Goal: Information Seeking & Learning: Find specific fact

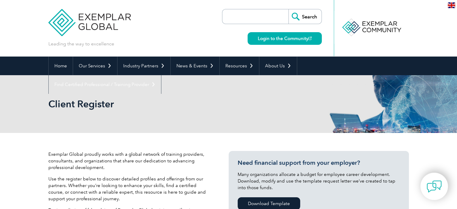
click at [225, 18] on form "Search" at bounding box center [272, 16] width 100 height 15
click at [226, 17] on form "Search" at bounding box center [272, 16] width 100 height 15
click at [226, 17] on input "search" at bounding box center [256, 16] width 63 height 14
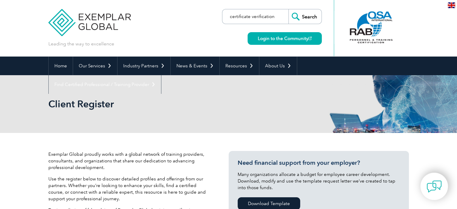
type input "certificate verification"
click at [288, 9] on input "Search" at bounding box center [304, 16] width 33 height 14
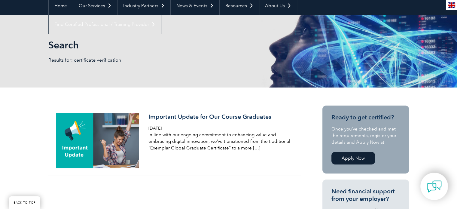
scroll to position [62, 0]
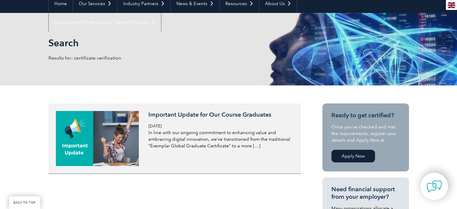
click at [250, 144] on p "In line with our ongoing commitment to enhancing value and embracing digital in…" at bounding box center [219, 139] width 142 height 20
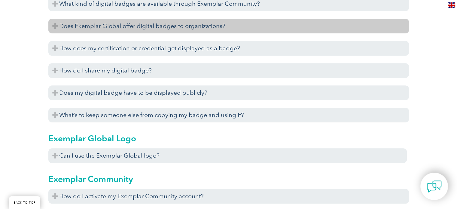
scroll to position [631, 0]
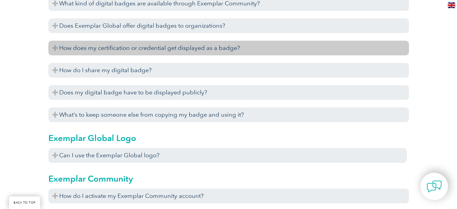
click at [123, 47] on h3 "How does my certification or credential get displayed as a badge?" at bounding box center [228, 48] width 360 height 15
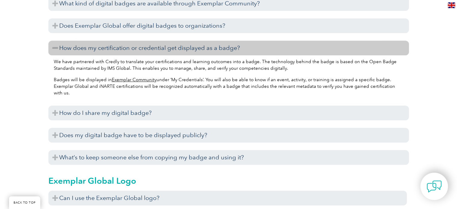
click at [137, 79] on link "Exemplar Community" at bounding box center [134, 79] width 45 height 5
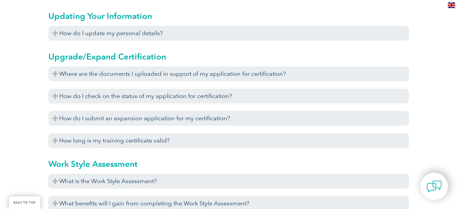
scroll to position [2072, 0]
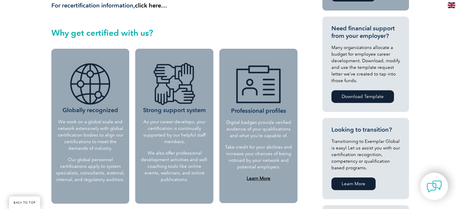
scroll to position [240, 0]
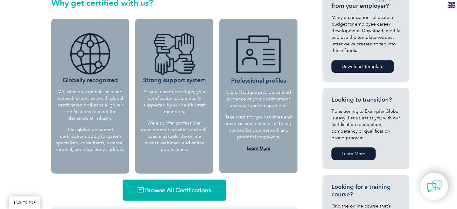
click at [178, 126] on p "We also offer professional development activities and self-coaching tools like …" at bounding box center [174, 136] width 69 height 33
click at [273, 128] on p "Take credit for your abilities and increase your chances of being noticed by yo…" at bounding box center [258, 126] width 68 height 26
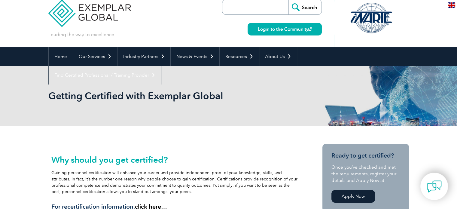
scroll to position [0, 0]
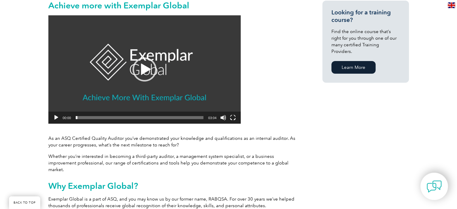
scroll to position [90, 0]
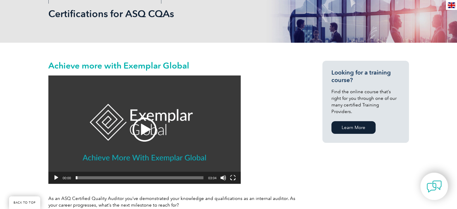
click at [148, 132] on div "Play" at bounding box center [144, 129] width 24 height 24
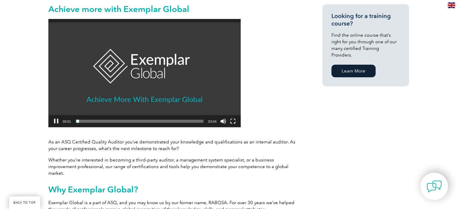
scroll to position [150, 0]
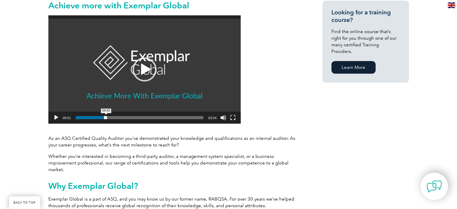
drag, startPoint x: 77, startPoint y: 116, endPoint x: 106, endPoint y: 116, distance: 28.5
click at [106, 116] on span "Time Slider" at bounding box center [105, 117] width 3 height 3
drag, startPoint x: 106, startPoint y: 116, endPoint x: 136, endPoint y: 117, distance: 29.7
click at [128, 117] on span "Time Slider" at bounding box center [126, 117] width 3 height 3
drag, startPoint x: 136, startPoint y: 117, endPoint x: 166, endPoint y: 117, distance: 30.0
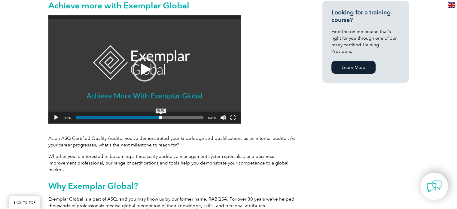
click at [162, 117] on span "Time Slider" at bounding box center [160, 117] width 3 height 3
drag, startPoint x: 166, startPoint y: 117, endPoint x: 191, endPoint y: 118, distance: 25.2
click at [187, 118] on span "Time Slider" at bounding box center [185, 117] width 3 height 3
drag, startPoint x: 191, startPoint y: 118, endPoint x: 198, endPoint y: 118, distance: 6.6
click at [193, 118] on span "Time Slider" at bounding box center [191, 117] width 3 height 3
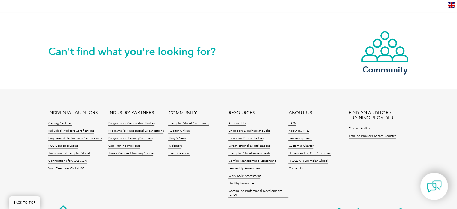
scroll to position [691, 0]
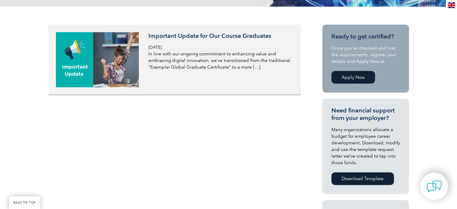
scroll to position [62, 0]
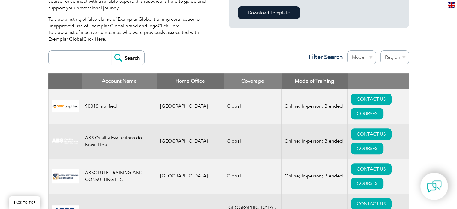
scroll to position [162, 0]
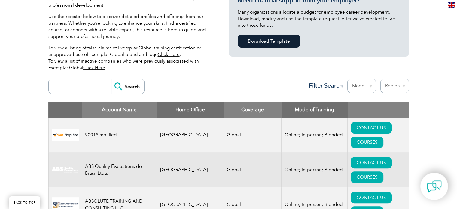
click at [77, 87] on input "search" at bounding box center [81, 86] width 59 height 14
type input "p"
click at [396, 85] on select "Region Australia Bahrain Bangladesh Brazil Canada Colombia Dominican Republic E…" at bounding box center [394, 86] width 29 height 14
select select "Pakistan"
click at [380, 79] on select "Region Australia Bahrain Bangladesh Brazil Canada Colombia Dominican Republic E…" at bounding box center [394, 86] width 29 height 14
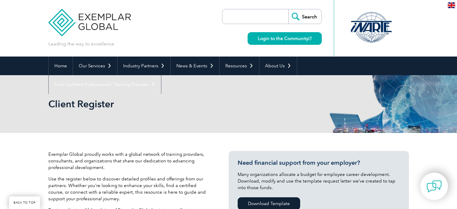
select select "[GEOGRAPHIC_DATA]"
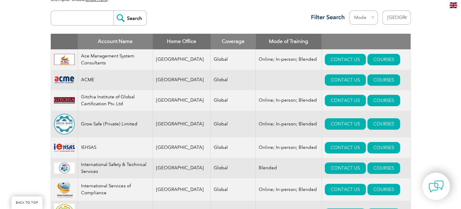
scroll to position [260, 0]
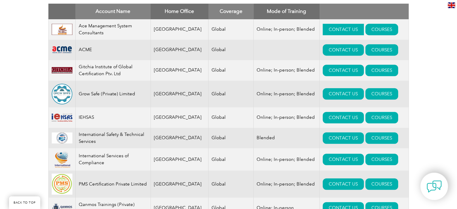
drag, startPoint x: 100, startPoint y: 26, endPoint x: 338, endPoint y: 26, distance: 238.7
click at [338, 26] on link "CONTACT US" at bounding box center [342, 29] width 41 height 11
click at [333, 69] on link "CONTACT US" at bounding box center [342, 70] width 41 height 11
click at [365, 95] on link "COURSES" at bounding box center [381, 93] width 33 height 11
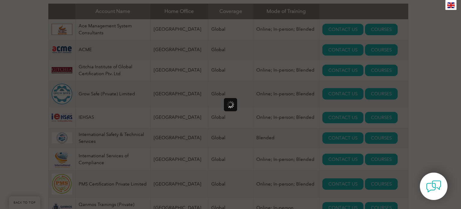
scroll to position [0, 0]
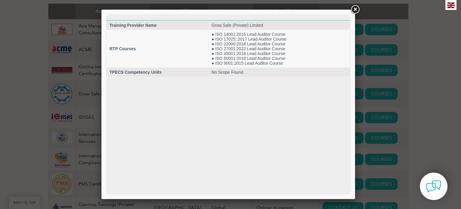
click at [355, 9] on link at bounding box center [355, 9] width 11 height 11
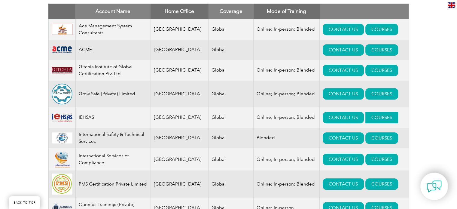
click at [368, 117] on link "COURSES" at bounding box center [381, 117] width 33 height 11
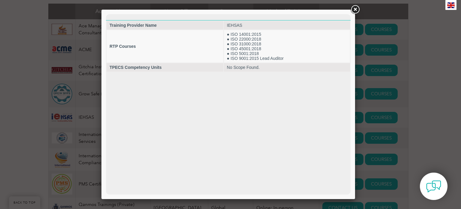
click at [359, 8] on link at bounding box center [355, 9] width 11 height 11
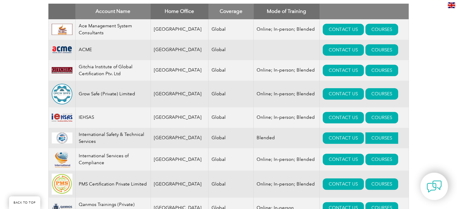
click at [365, 138] on link "COURSES" at bounding box center [381, 137] width 33 height 11
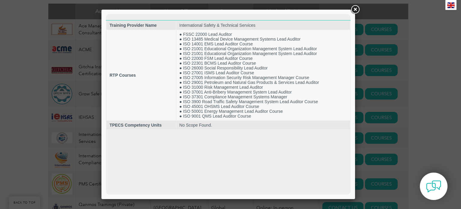
click at [355, 8] on link at bounding box center [355, 9] width 11 height 11
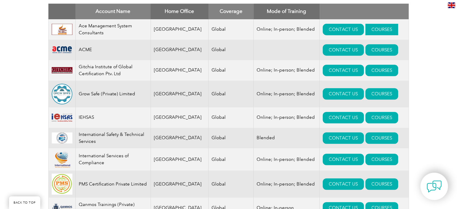
click at [369, 28] on link "COURSES" at bounding box center [381, 29] width 33 height 11
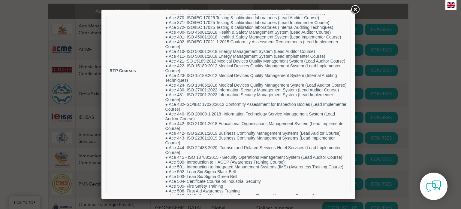
scroll to position [120, 0]
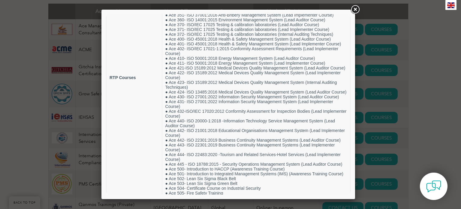
drag, startPoint x: 348, startPoint y: 64, endPoint x: 457, endPoint y: 128, distance: 126.7
click at [354, 7] on link at bounding box center [355, 9] width 11 height 11
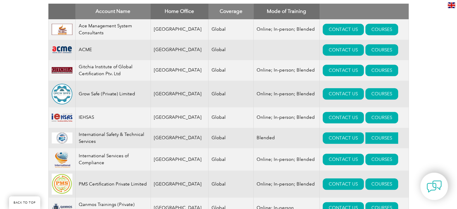
click at [365, 136] on link "COURSES" at bounding box center [381, 137] width 33 height 11
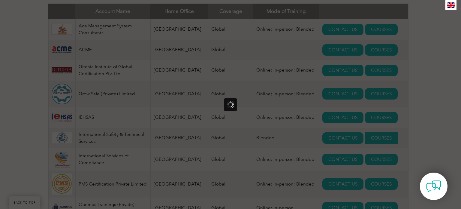
scroll to position [0, 0]
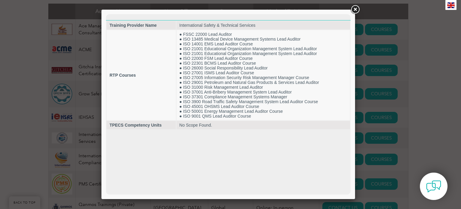
click at [354, 10] on link at bounding box center [355, 9] width 11 height 11
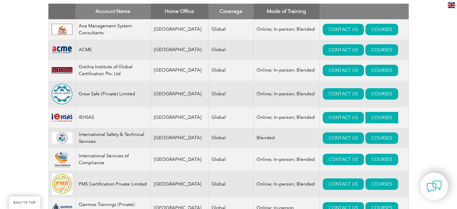
click at [365, 118] on link "COURSES" at bounding box center [381, 117] width 33 height 11
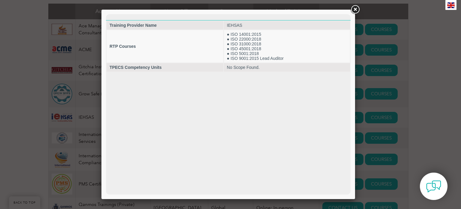
click at [356, 7] on link at bounding box center [355, 9] width 11 height 11
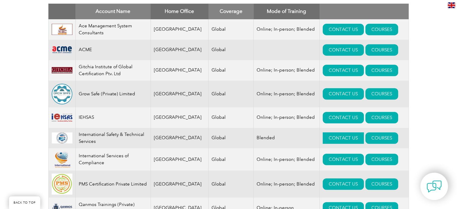
click at [328, 138] on link "CONTACT US" at bounding box center [342, 137] width 41 height 11
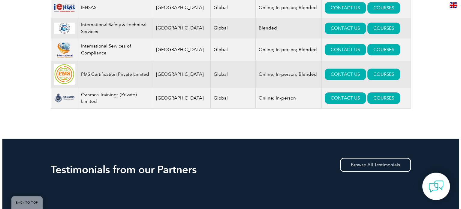
scroll to position [380, 0]
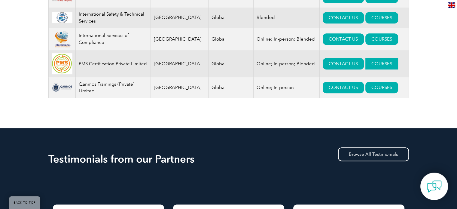
click at [365, 62] on link "COURSES" at bounding box center [381, 63] width 33 height 11
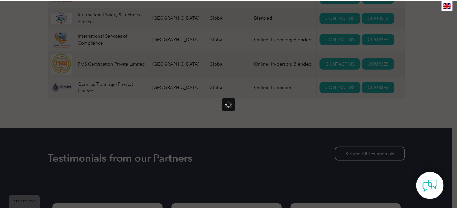
scroll to position [0, 0]
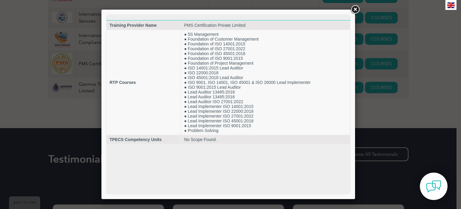
click at [356, 8] on link at bounding box center [355, 9] width 11 height 11
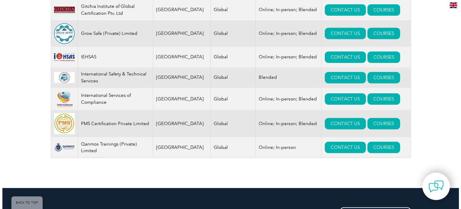
scroll to position [320, 0]
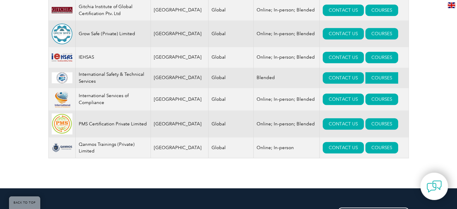
click at [365, 80] on link "COURSES" at bounding box center [381, 77] width 33 height 11
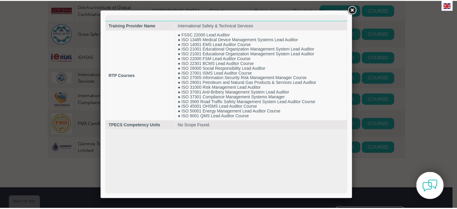
scroll to position [0, 0]
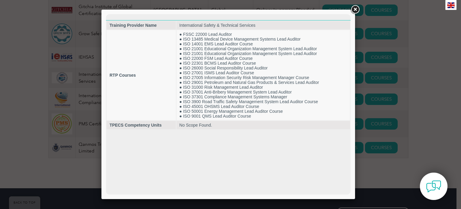
click at [355, 9] on link at bounding box center [355, 9] width 11 height 11
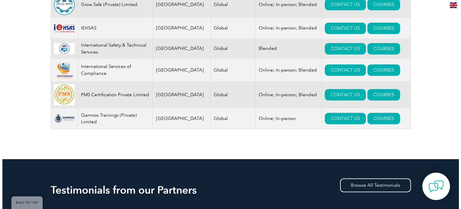
scroll to position [350, 0]
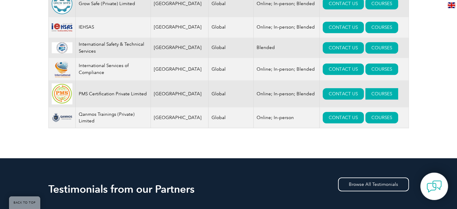
click at [365, 96] on link "COURSES" at bounding box center [381, 93] width 33 height 11
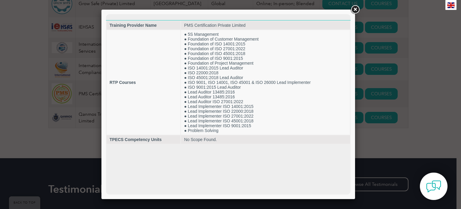
scroll to position [0, 0]
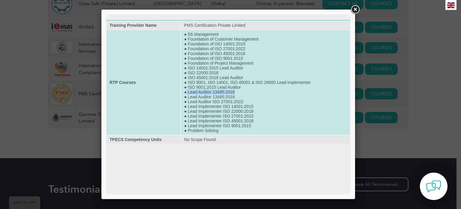
drag, startPoint x: 234, startPoint y: 95, endPoint x: 186, endPoint y: 97, distance: 48.7
click at [186, 97] on td "● 5S Management ● Foundation of Customer Management ● Foundation of ISO 14001:2…" at bounding box center [265, 82] width 169 height 104
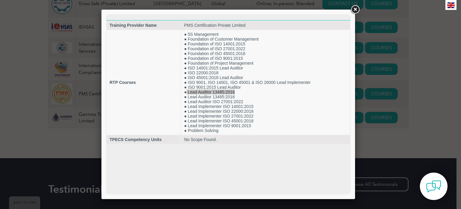
click at [362, 9] on div at bounding box center [230, 104] width 461 height 209
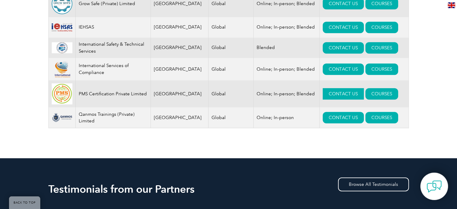
click at [325, 93] on link "CONTACT US" at bounding box center [342, 93] width 41 height 11
click at [365, 122] on link "COURSES" at bounding box center [381, 117] width 33 height 11
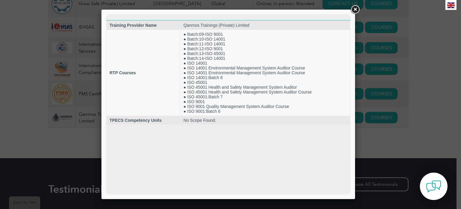
click at [355, 9] on link at bounding box center [355, 9] width 11 height 11
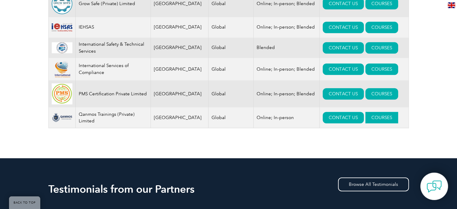
click at [367, 119] on link "COURSES" at bounding box center [381, 117] width 33 height 11
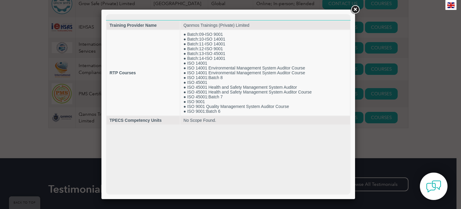
click at [356, 9] on link at bounding box center [355, 9] width 11 height 11
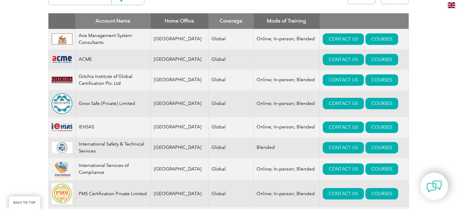
scroll to position [240, 0]
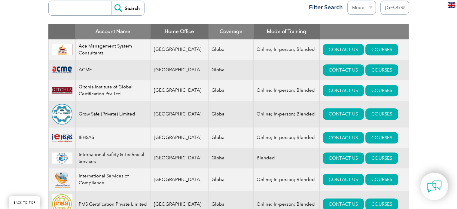
click at [8, 78] on div "Exemplar Global proudly works with a global network of training providers, cons…" at bounding box center [228, 81] width 457 height 376
click at [340, 91] on link "CONTACT US" at bounding box center [342, 90] width 41 height 11
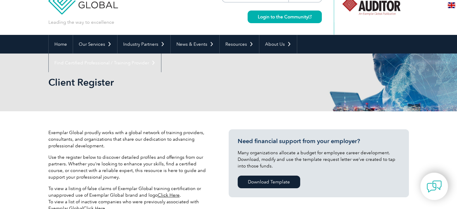
scroll to position [0, 0]
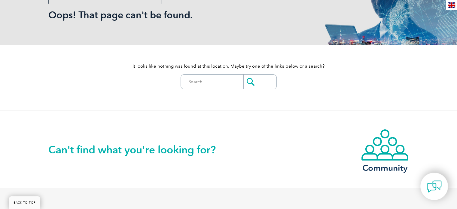
scroll to position [90, 0]
click at [199, 83] on input "Search for:" at bounding box center [213, 81] width 59 height 14
type input "certificate verification"
click at [254, 85] on input "submit" at bounding box center [259, 81] width 33 height 14
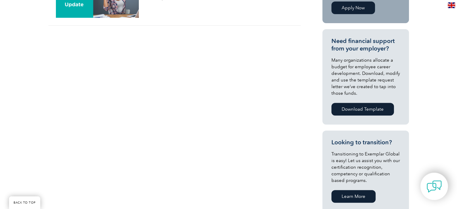
scroll to position [150, 0]
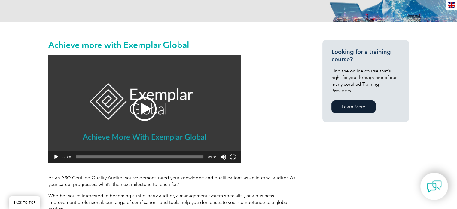
scroll to position [120, 0]
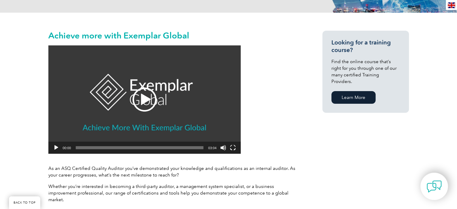
click at [148, 95] on div "Play" at bounding box center [144, 99] width 24 height 24
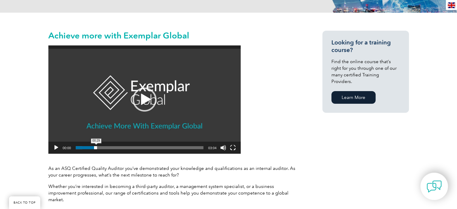
drag, startPoint x: 80, startPoint y: 145, endPoint x: 96, endPoint y: 146, distance: 16.5
click at [96, 146] on span "00:29" at bounding box center [140, 147] width 128 height 3
drag, startPoint x: 96, startPoint y: 146, endPoint x: 107, endPoint y: 146, distance: 11.1
click at [105, 146] on span "Time Slider" at bounding box center [103, 147] width 3 height 3
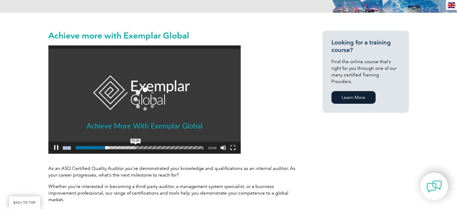
drag, startPoint x: 107, startPoint y: 146, endPoint x: 139, endPoint y: 147, distance: 31.8
click at [139, 45] on div "https://exemplarglobal.org/wp-content/uploads/2021/12/Video7-CQA-final.mp4 00:4…" at bounding box center [144, 45] width 192 height 0
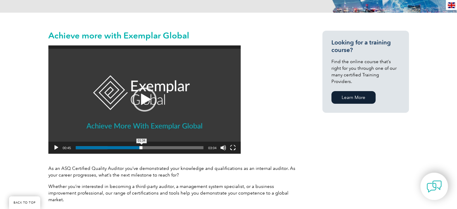
drag, startPoint x: 108, startPoint y: 147, endPoint x: 145, endPoint y: 147, distance: 37.2
click at [143, 147] on span "Time Slider" at bounding box center [141, 147] width 2 height 2
drag, startPoint x: 145, startPoint y: 147, endPoint x: 183, endPoint y: 147, distance: 37.8
click at [183, 147] on span "Time Slider" at bounding box center [182, 147] width 3 height 3
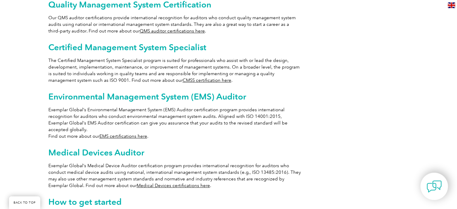
scroll to position [450, 0]
